Goal: Task Accomplishment & Management: Use online tool/utility

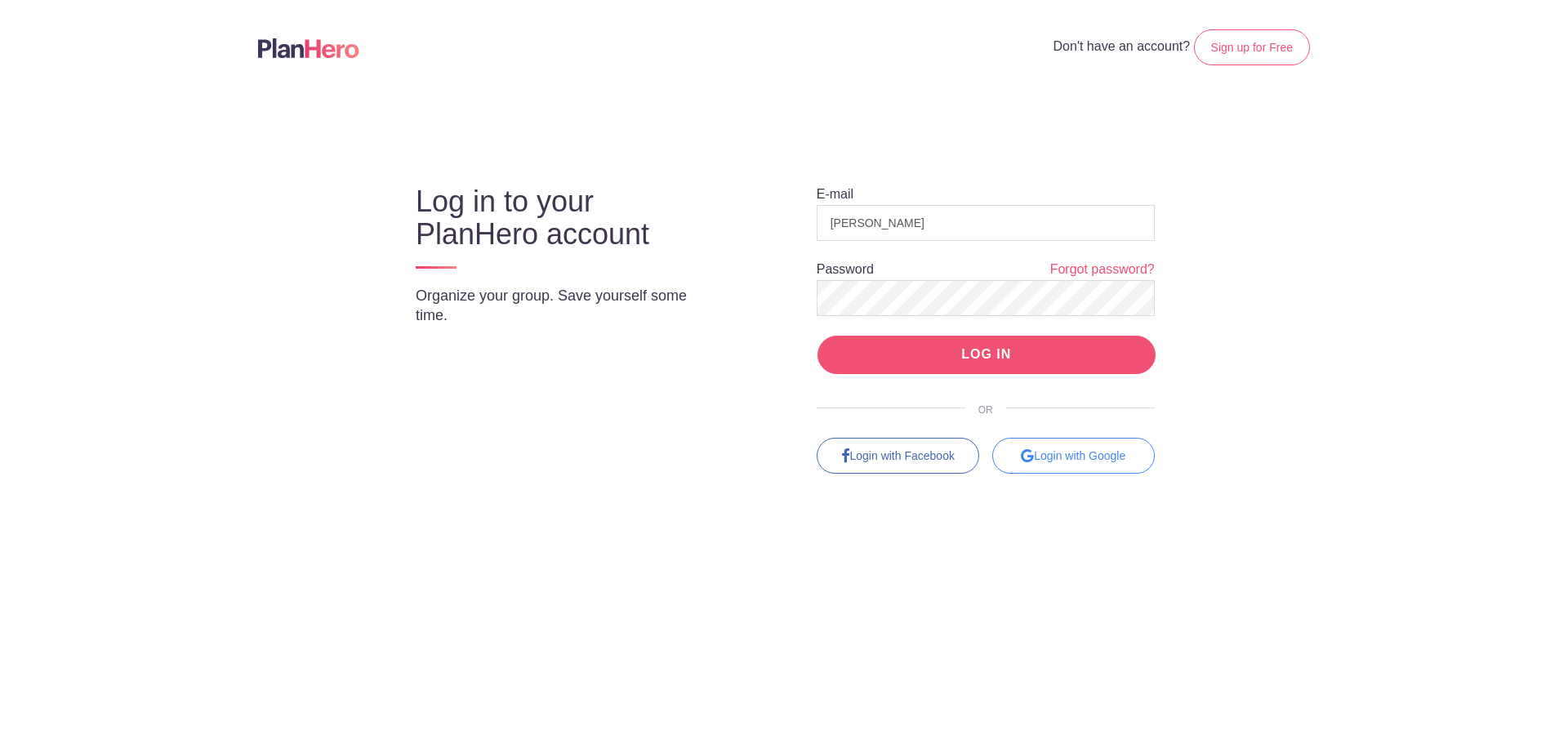
click at [989, 354] on input "LOG IN" at bounding box center [985, 354] width 338 height 38
click at [974, 353] on input "LOG IN" at bounding box center [985, 354] width 338 height 38
click at [933, 225] on input "[PERSON_NAME]" at bounding box center [985, 222] width 338 height 36
click at [829, 219] on input "[PERSON_NAME]" at bounding box center [985, 222] width 338 height 36
drag, startPoint x: 953, startPoint y: 227, endPoint x: 927, endPoint y: 227, distance: 26.0
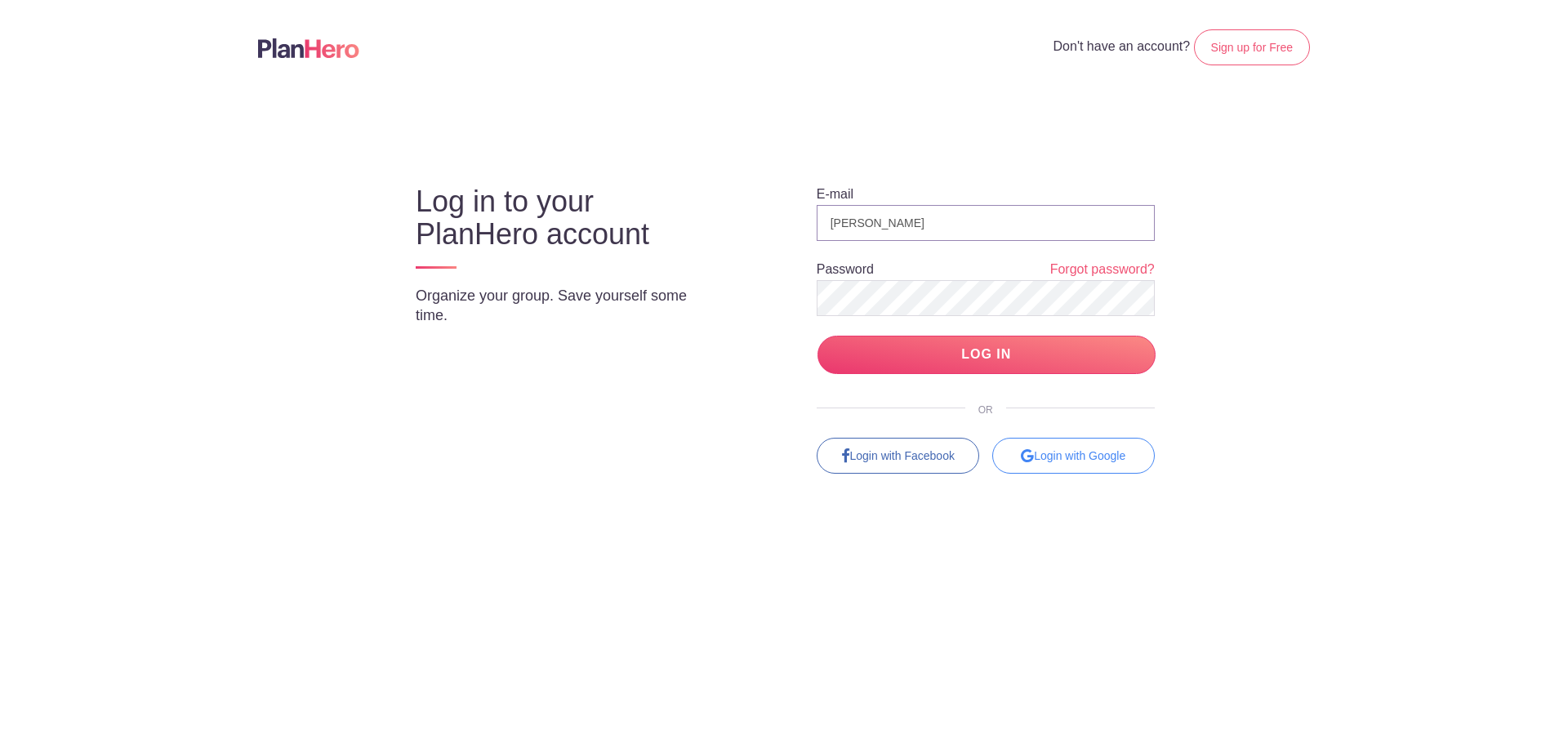
click at [951, 227] on input "[PERSON_NAME]" at bounding box center [985, 222] width 338 height 36
drag, startPoint x: 922, startPoint y: 220, endPoint x: 805, endPoint y: 218, distance: 117.0
click at [806, 219] on div "E-mail [PERSON_NAME] Password Forgot password? LOG IN OR Login with Facebook Lo…" at bounding box center [971, 314] width 432 height 318
type input "[EMAIL_ADDRESS][DOMAIN_NAME]"
click at [954, 350] on input "LOG IN" at bounding box center [985, 354] width 338 height 38
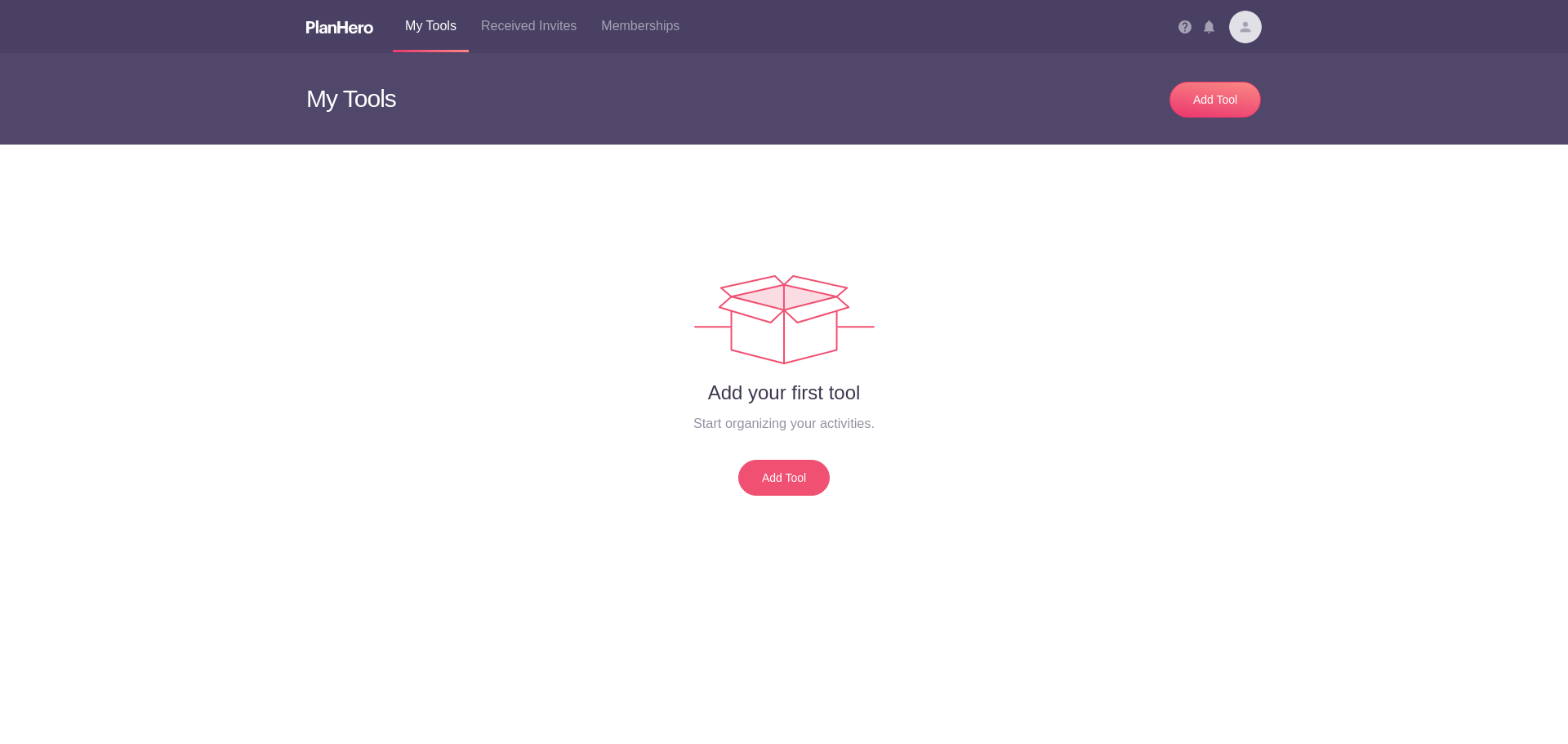
click at [780, 479] on link "Add Tool" at bounding box center [784, 477] width 92 height 36
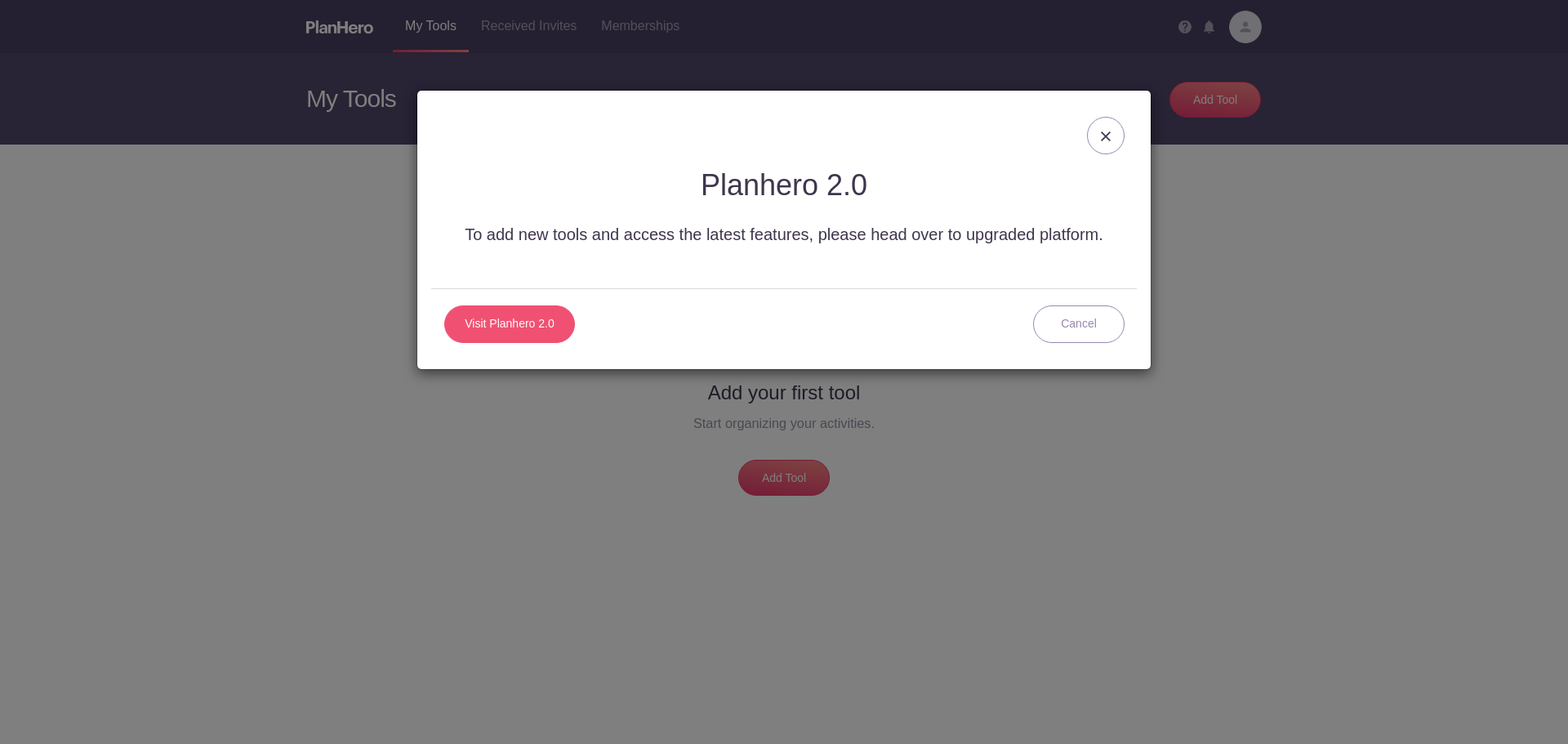
click at [511, 319] on link "Visit Planhero 2.0" at bounding box center [509, 324] width 131 height 37
